Goal: Task Accomplishment & Management: Use online tool/utility

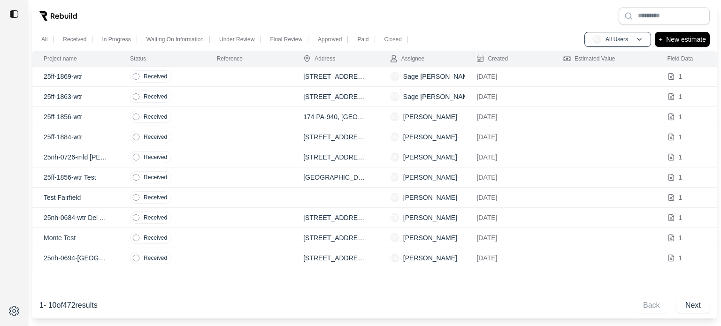
click at [84, 79] on p "25ff-1869-wtr" at bounding box center [76, 76] width 64 height 9
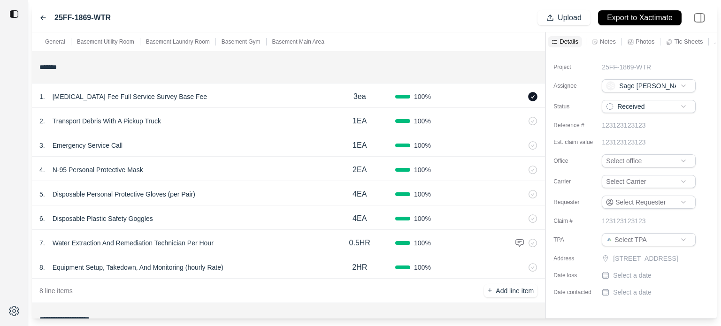
click at [683, 42] on p "Tic Sheets" at bounding box center [688, 42] width 29 height 8
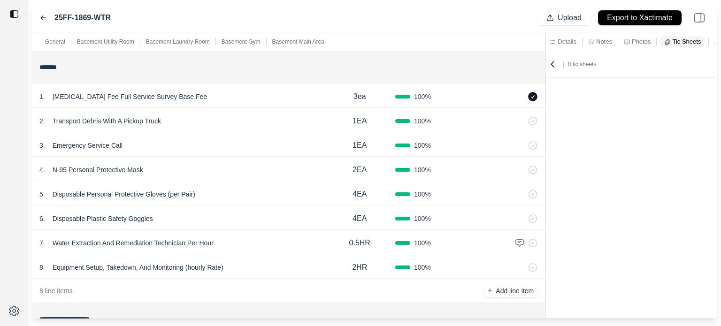
click at [632, 42] on p "Photos" at bounding box center [640, 42] width 19 height 8
click at [595, 41] on div "Notes" at bounding box center [600, 41] width 28 height 11
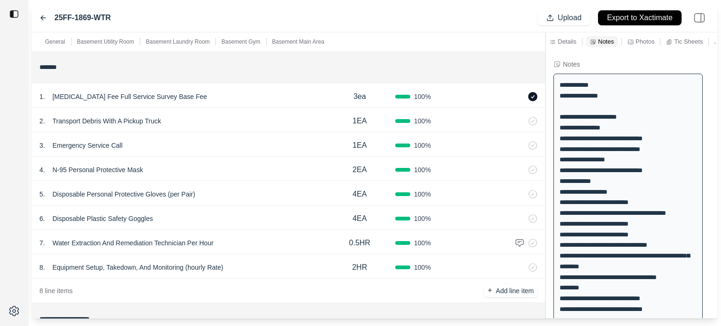
click at [259, 106] on div "1 . [MEDICAL_DATA] Fee Full Service Survey Base Fee 3ea 100 %" at bounding box center [288, 96] width 513 height 24
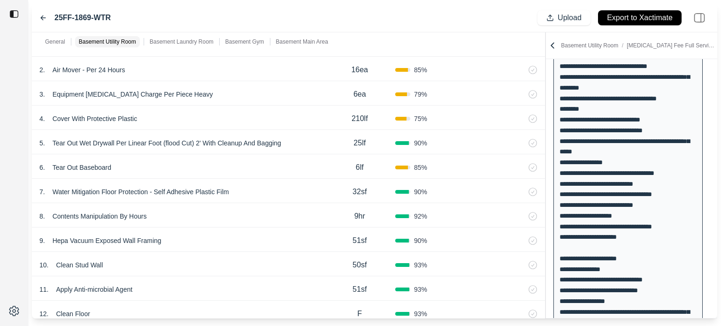
scroll to position [235, 0]
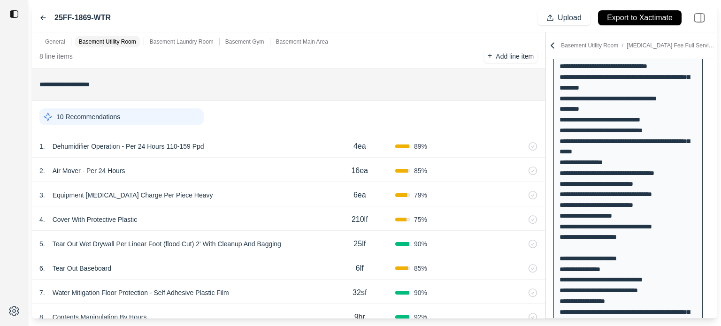
click at [122, 116] on div "10 Recommendations" at bounding box center [121, 116] width 164 height 17
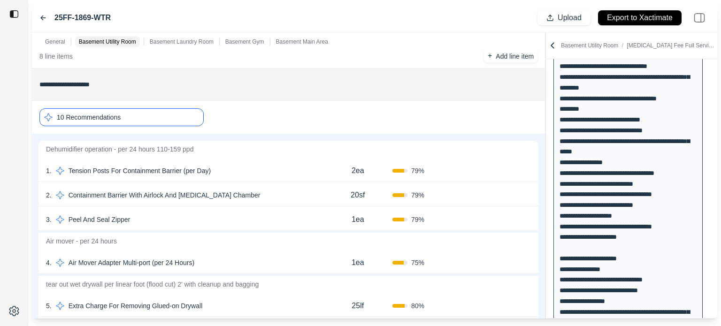
click at [122, 116] on div "10 Recommendations" at bounding box center [121, 117] width 164 height 18
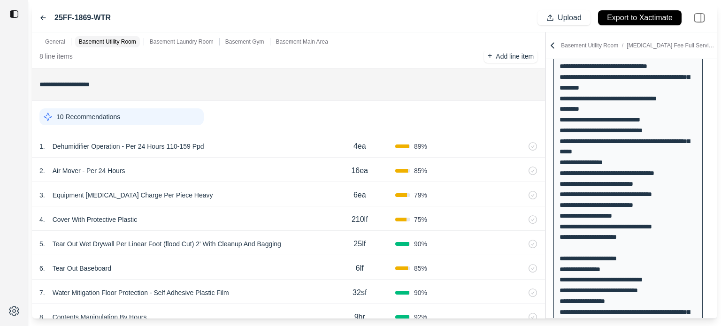
click at [193, 178] on div "2 . Air Mover - Per 24 Hours 16ea 85 %" at bounding box center [288, 170] width 513 height 24
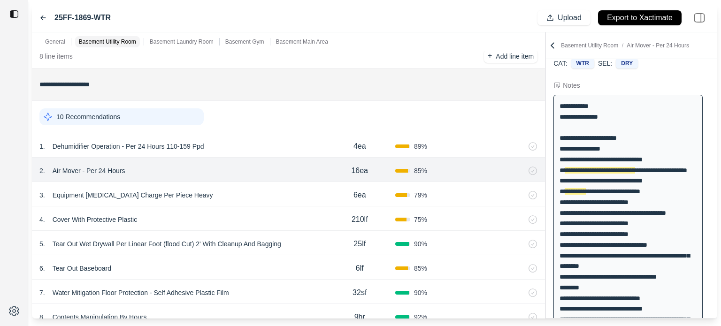
scroll to position [15, 0]
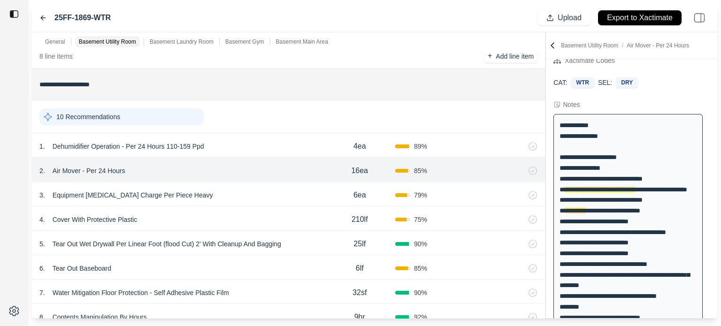
click at [194, 204] on div "3 . Equipment [MEDICAL_DATA] Charge Per Piece Heavy 6ea 79 %" at bounding box center [288, 194] width 513 height 24
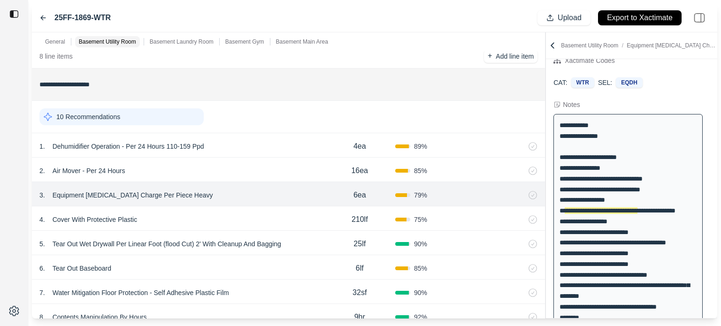
scroll to position [37, 0]
